Goal: Information Seeking & Learning: Learn about a topic

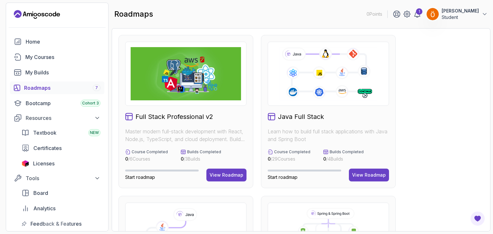
scroll to position [33, 0]
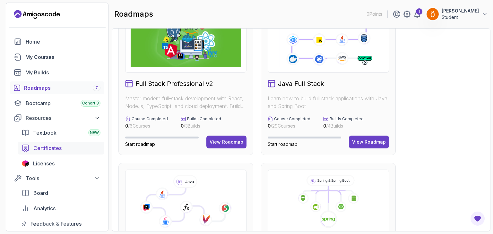
click at [71, 147] on div "Certificates" at bounding box center [66, 149] width 67 height 8
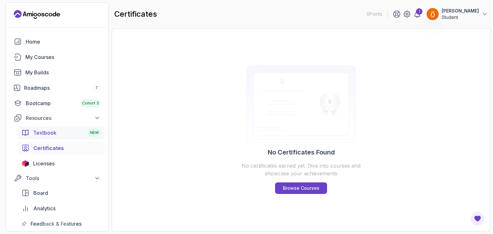
click at [76, 132] on div "Textbook NEW" at bounding box center [66, 133] width 67 height 8
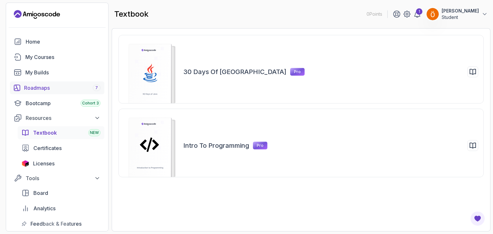
click at [65, 88] on div "Roadmaps 7" at bounding box center [62, 88] width 76 height 8
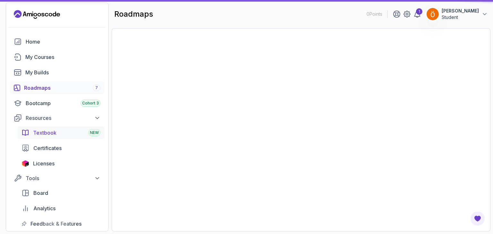
click at [50, 135] on span "Textbook" at bounding box center [44, 133] width 23 height 8
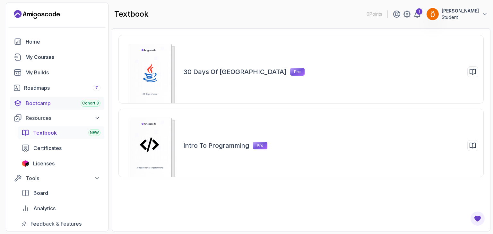
click at [62, 102] on div "Bootcamp Cohort 3" at bounding box center [63, 104] width 75 height 8
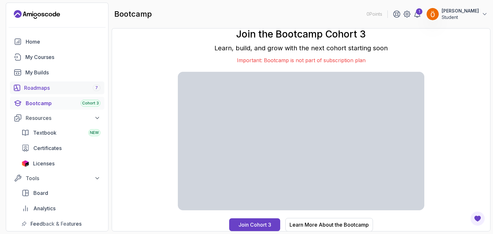
click at [91, 85] on div "Roadmaps 7" at bounding box center [62, 88] width 76 height 8
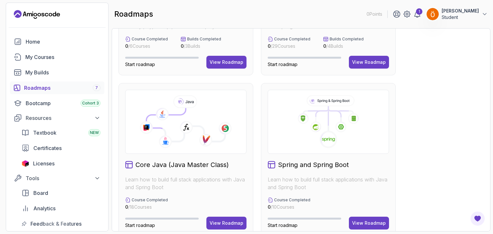
scroll to position [154, 0]
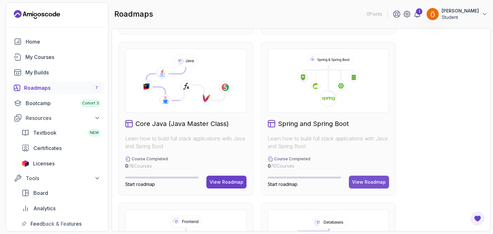
click at [384, 183] on div "View Roadmap" at bounding box center [369, 182] width 34 height 6
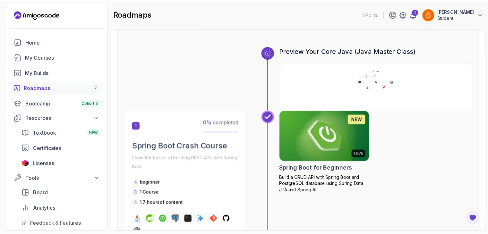
scroll to position [72, 0]
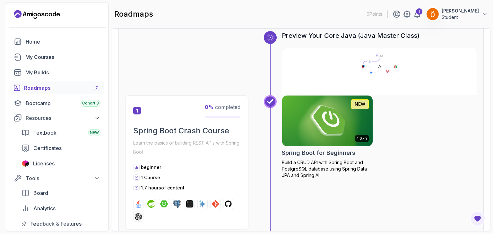
click at [358, 134] on img at bounding box center [327, 120] width 95 height 53
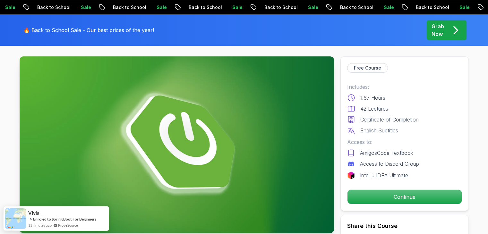
scroll to position [29, 0]
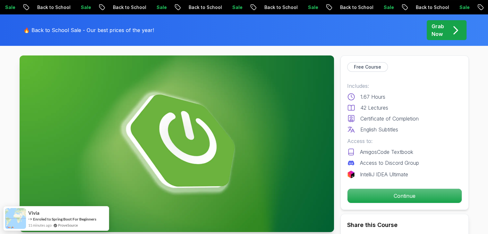
click at [396, 203] on div "Continue" at bounding box center [404, 196] width 115 height 15
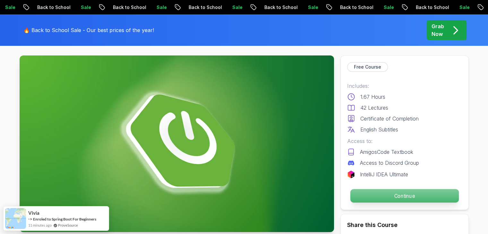
click at [403, 197] on p "Continue" at bounding box center [404, 195] width 109 height 13
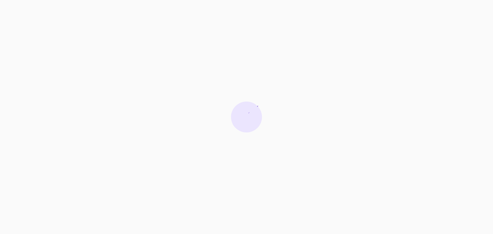
click at [339, 136] on div at bounding box center [246, 117] width 493 height 234
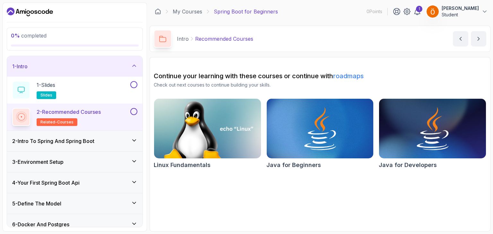
click at [111, 60] on div "1 - Intro" at bounding box center [75, 66] width 136 height 21
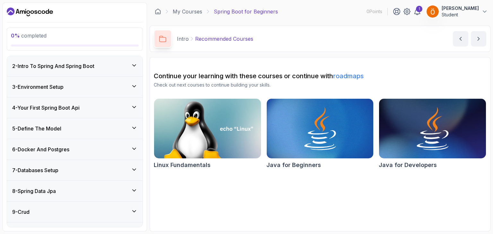
scroll to position [38, 0]
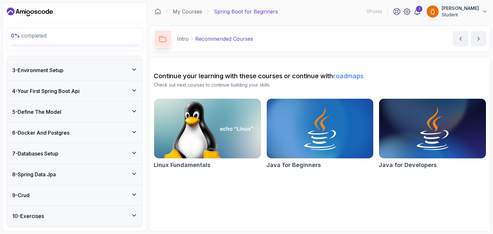
click at [136, 91] on icon at bounding box center [134, 90] width 6 height 6
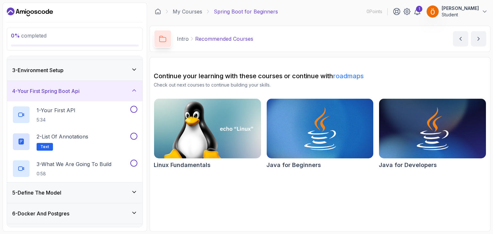
click at [136, 91] on icon at bounding box center [134, 90] width 6 height 6
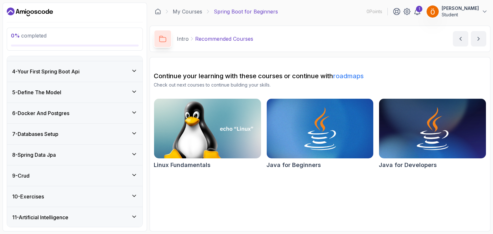
scroll to position [78, 0]
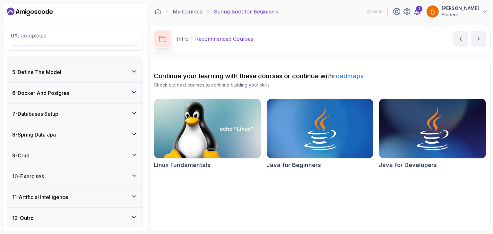
click at [423, 11] on div "1" at bounding box center [419, 9] width 6 height 6
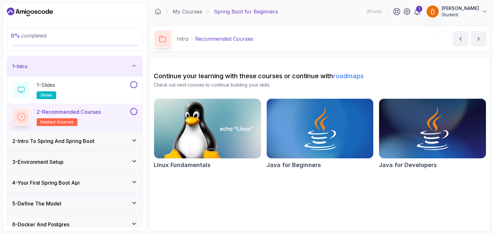
click at [136, 65] on icon at bounding box center [134, 66] width 6 height 6
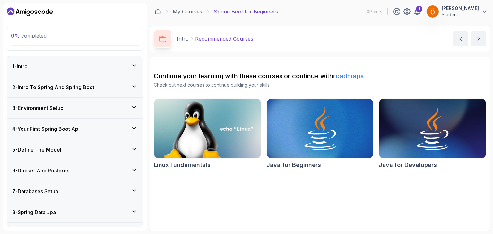
click at [136, 79] on div "2 - Intro To Spring And Spring Boot" at bounding box center [75, 87] width 136 height 21
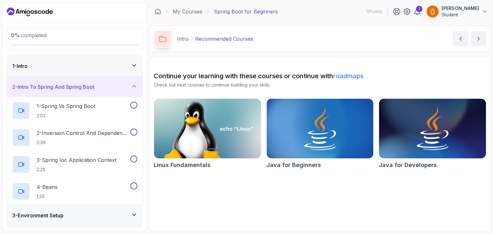
click at [136, 79] on div "2 - Intro To Spring And Spring Boot" at bounding box center [75, 87] width 136 height 21
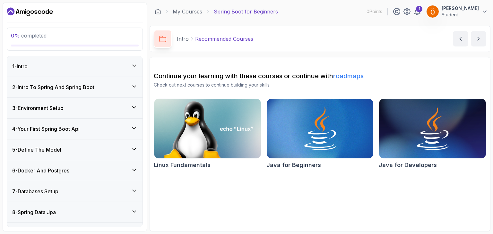
click at [131, 63] on icon at bounding box center [134, 66] width 6 height 6
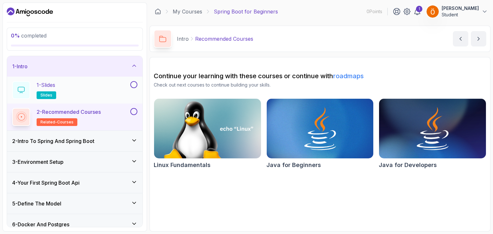
click at [108, 92] on div "1 - Slides slides" at bounding box center [70, 90] width 117 height 18
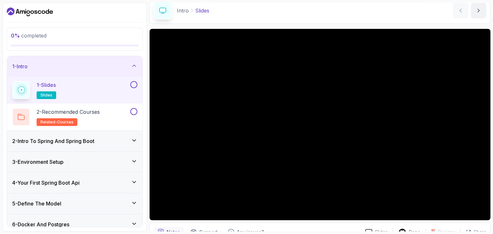
scroll to position [57, 0]
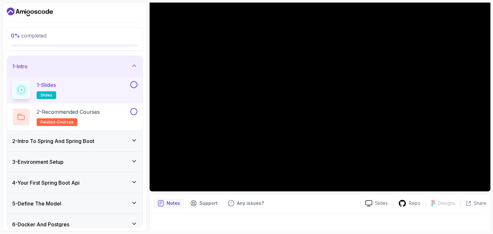
click at [136, 87] on div at bounding box center [133, 84] width 8 height 7
click at [99, 119] on h2 "2 - Recommended Courses related-courses" at bounding box center [68, 117] width 63 height 18
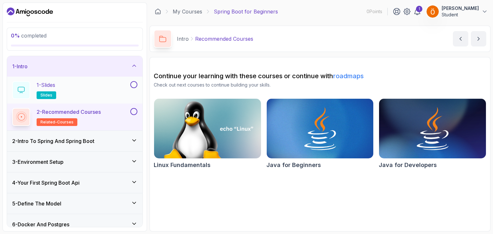
click at [117, 85] on div "1 - Slides slides" at bounding box center [70, 90] width 117 height 18
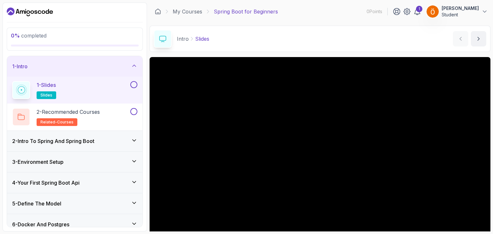
scroll to position [62, 0]
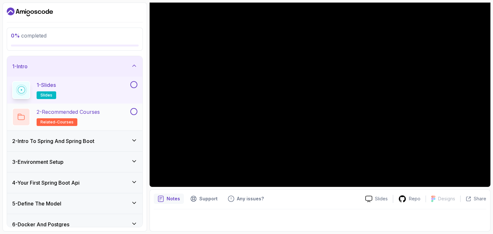
click at [84, 115] on p "2 - Recommended Courses" at bounding box center [68, 112] width 63 height 8
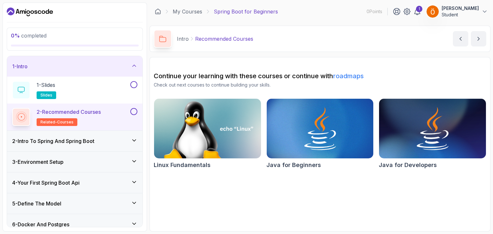
click at [66, 136] on div "2 - Intro To Spring And Spring Boot" at bounding box center [75, 141] width 136 height 21
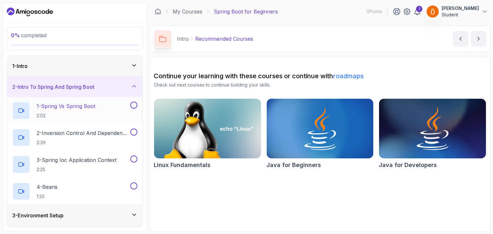
click at [102, 112] on div "1 - Spring Vs Spring Boot 2:02" at bounding box center [70, 111] width 117 height 18
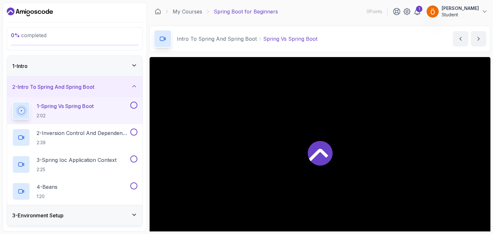
scroll to position [62, 0]
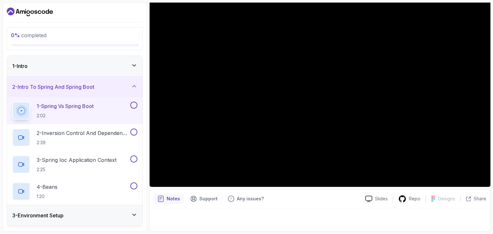
click at [339, 206] on div "Notes Support Any issues? Slides Repo Designs Design not available Share" at bounding box center [320, 211] width 341 height 42
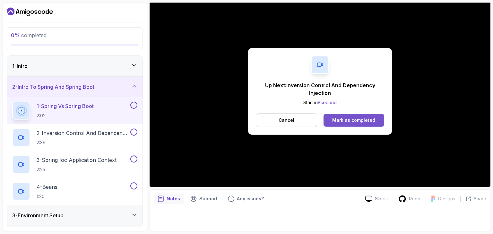
click at [348, 121] on div "Mark as completed" at bounding box center [353, 120] width 43 height 6
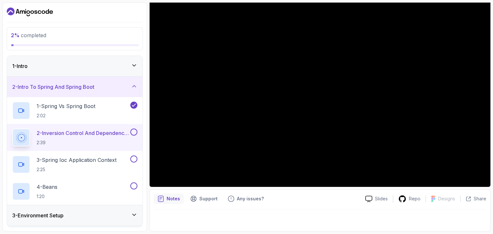
click at [127, 61] on div "1 - Intro" at bounding box center [75, 66] width 136 height 21
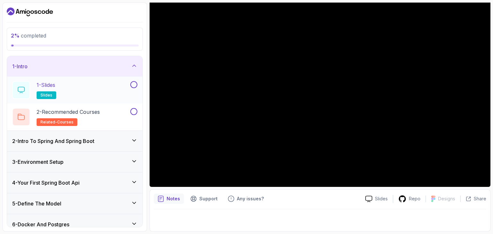
click at [119, 87] on div "1 - Slides slides" at bounding box center [70, 90] width 117 height 18
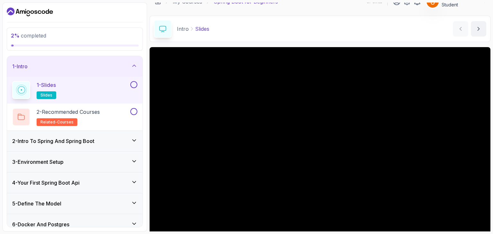
scroll to position [1, 0]
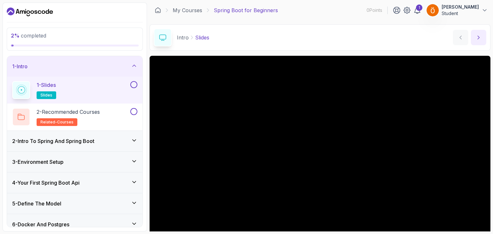
click at [484, 36] on button "next content" at bounding box center [478, 37] width 15 height 15
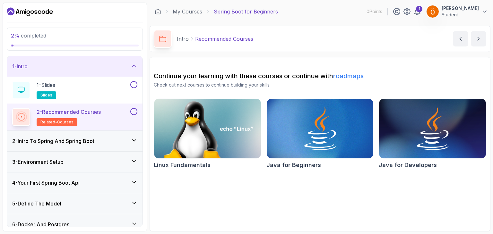
click at [133, 142] on icon at bounding box center [134, 140] width 6 height 6
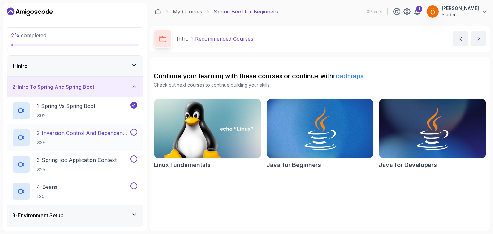
click at [131, 139] on button "2 - Inversion Control And Dependency Injection 2:39" at bounding box center [74, 138] width 125 height 18
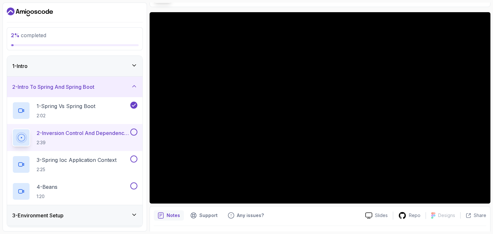
scroll to position [49, 0]
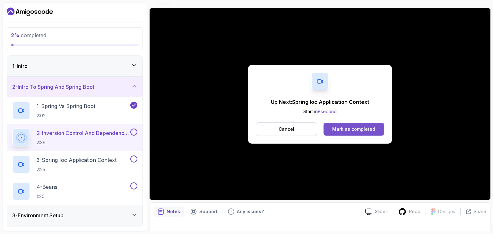
click at [370, 123] on button "Mark as completed" at bounding box center [354, 129] width 61 height 13
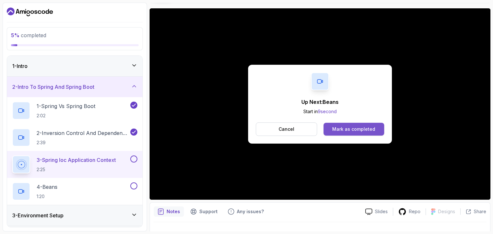
click at [340, 125] on button "Mark as completed" at bounding box center [354, 129] width 61 height 13
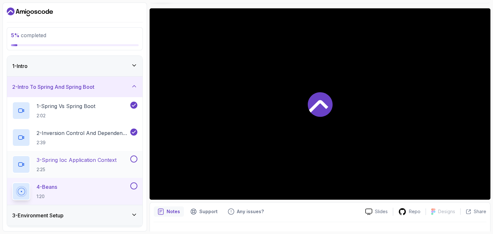
scroll to position [64, 0]
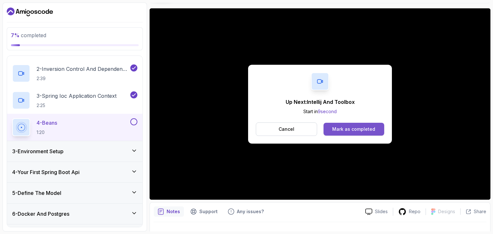
click at [349, 126] on button "Mark as completed" at bounding box center [354, 129] width 61 height 13
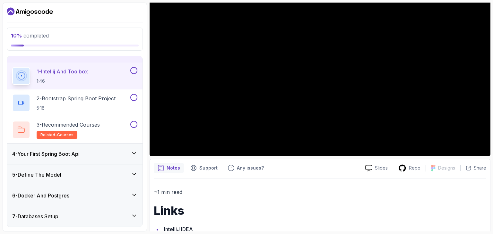
scroll to position [122, 0]
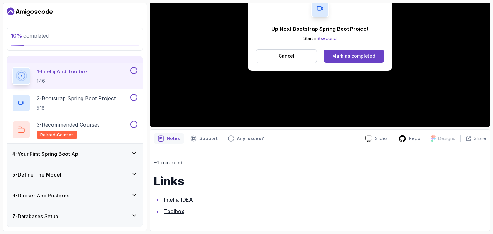
click at [176, 202] on link "IntelliJ IDEA" at bounding box center [178, 200] width 29 height 6
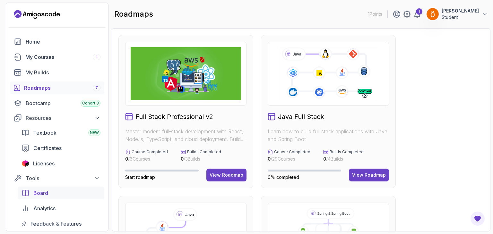
scroll to position [31, 0]
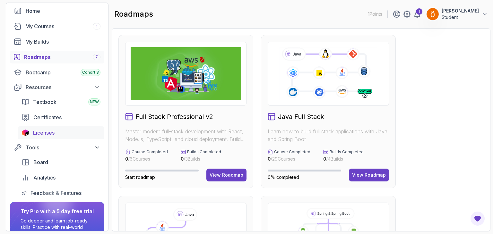
click at [50, 137] on link "Licenses" at bounding box center [61, 133] width 87 height 13
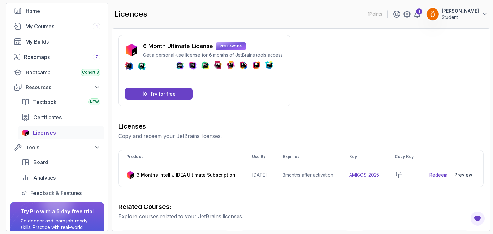
scroll to position [65, 0]
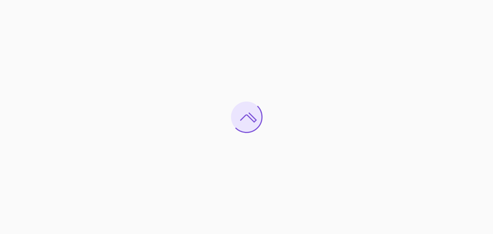
click at [314, 55] on div at bounding box center [246, 117] width 493 height 234
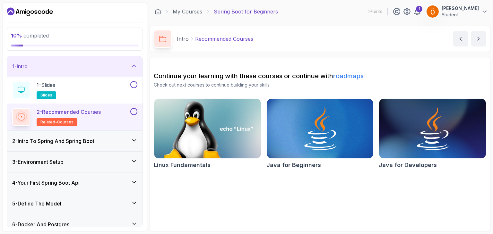
click at [113, 143] on div "2 - Intro To Spring And Spring Boot" at bounding box center [74, 141] width 125 height 8
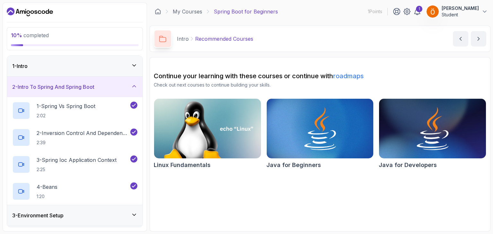
click at [136, 92] on div "2 - Intro To Spring And Spring Boot" at bounding box center [75, 87] width 136 height 21
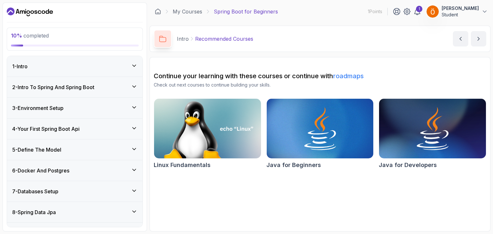
click at [118, 112] on div "3 - Environment Setup" at bounding box center [75, 108] width 136 height 21
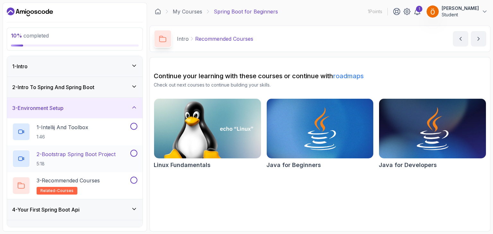
scroll to position [51, 0]
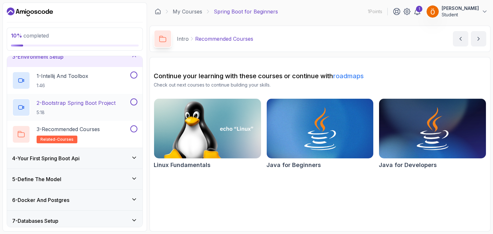
click at [120, 104] on div "2 - Bootstrap Spring Boot Project 5:18" at bounding box center [70, 108] width 117 height 18
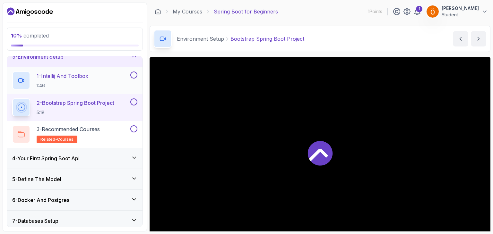
click at [119, 80] on div "1 - Intellij And Toolbox 1:46" at bounding box center [70, 81] width 117 height 18
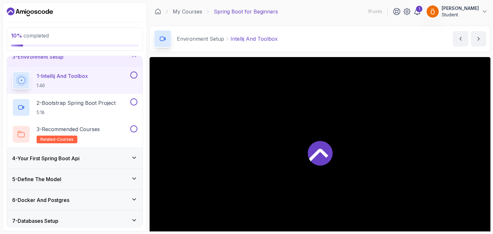
scroll to position [25, 0]
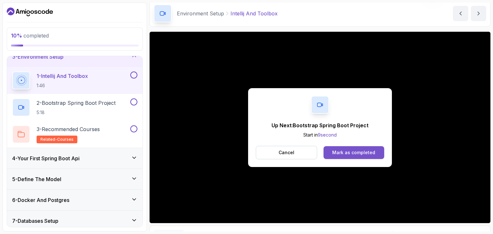
click at [359, 151] on div "Mark as completed" at bounding box center [353, 153] width 43 height 6
